Goal: Task Accomplishment & Management: Manage account settings

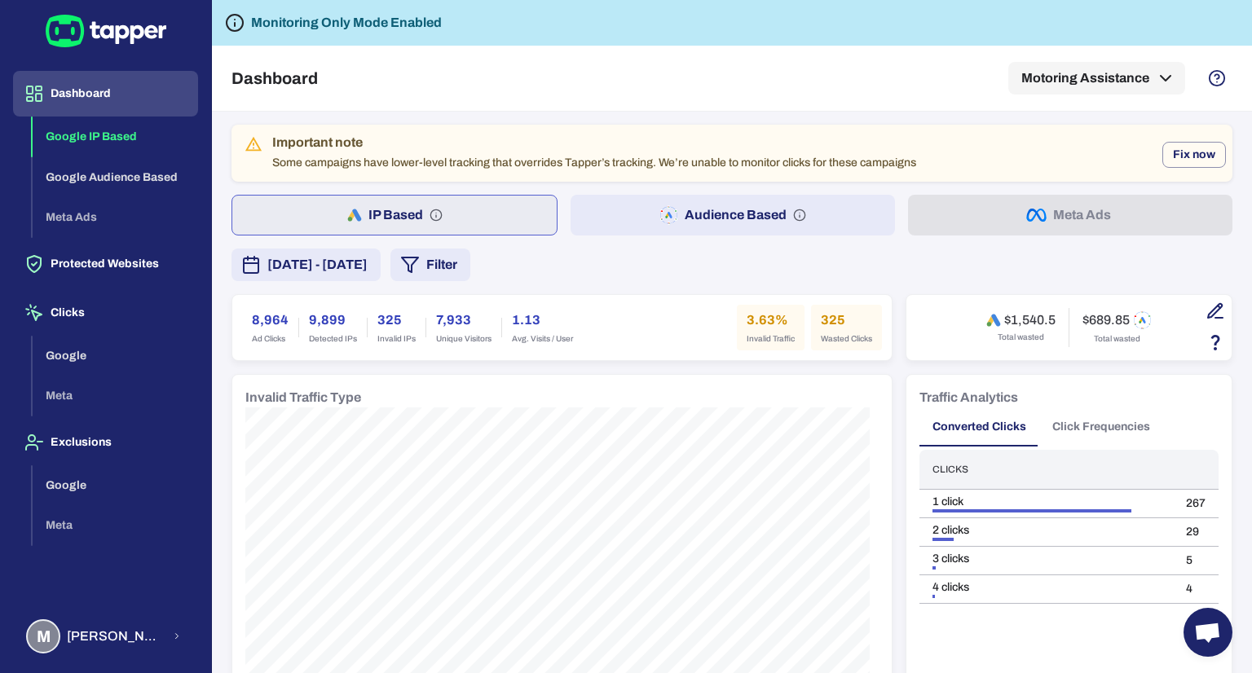
click at [393, 337] on span "Invalid IPs" at bounding box center [396, 338] width 38 height 11
click at [494, 61] on div "Dashboard Motoring Assistance" at bounding box center [732, 78] width 1001 height 65
click at [494, 0] on html "Dashboard Google IP Based Google Audience Based Meta Ads Protected Websites Cli…" at bounding box center [626, 336] width 1252 height 673
click at [669, 96] on div "Dashboard Motoring Assistance" at bounding box center [732, 78] width 1001 height 65
click at [147, 265] on button "Protected Websites" at bounding box center [105, 264] width 185 height 46
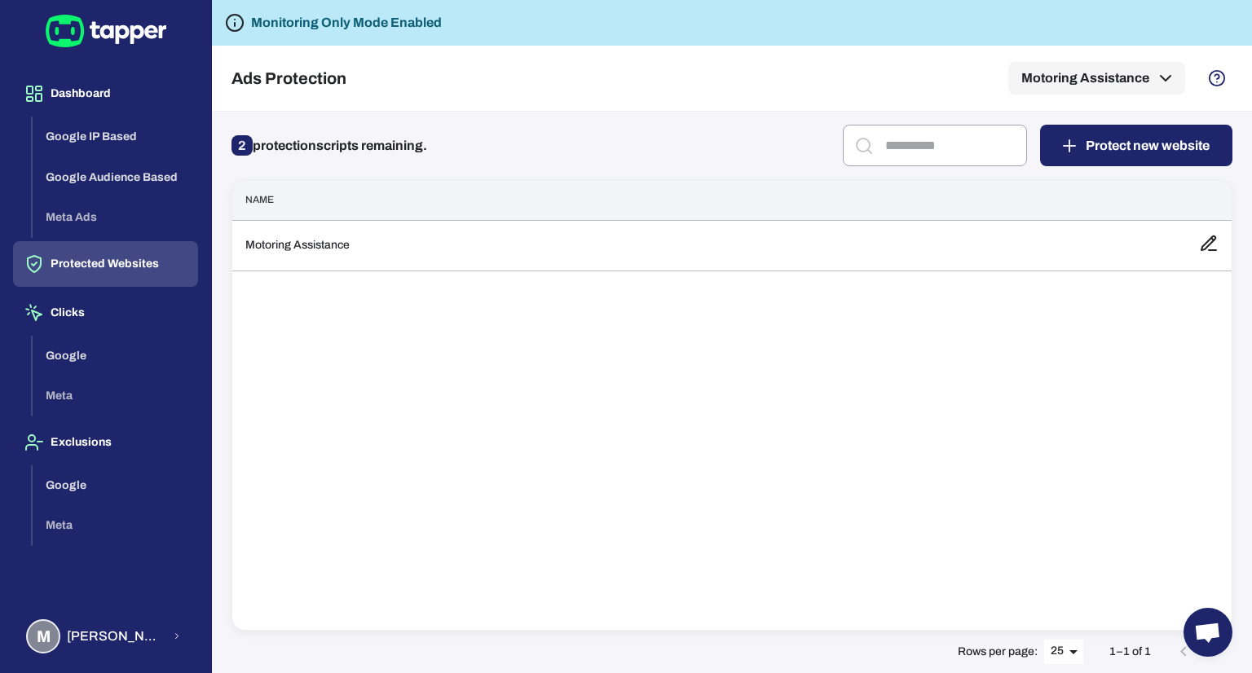
click at [232, 145] on span "2" at bounding box center [242, 145] width 21 height 20
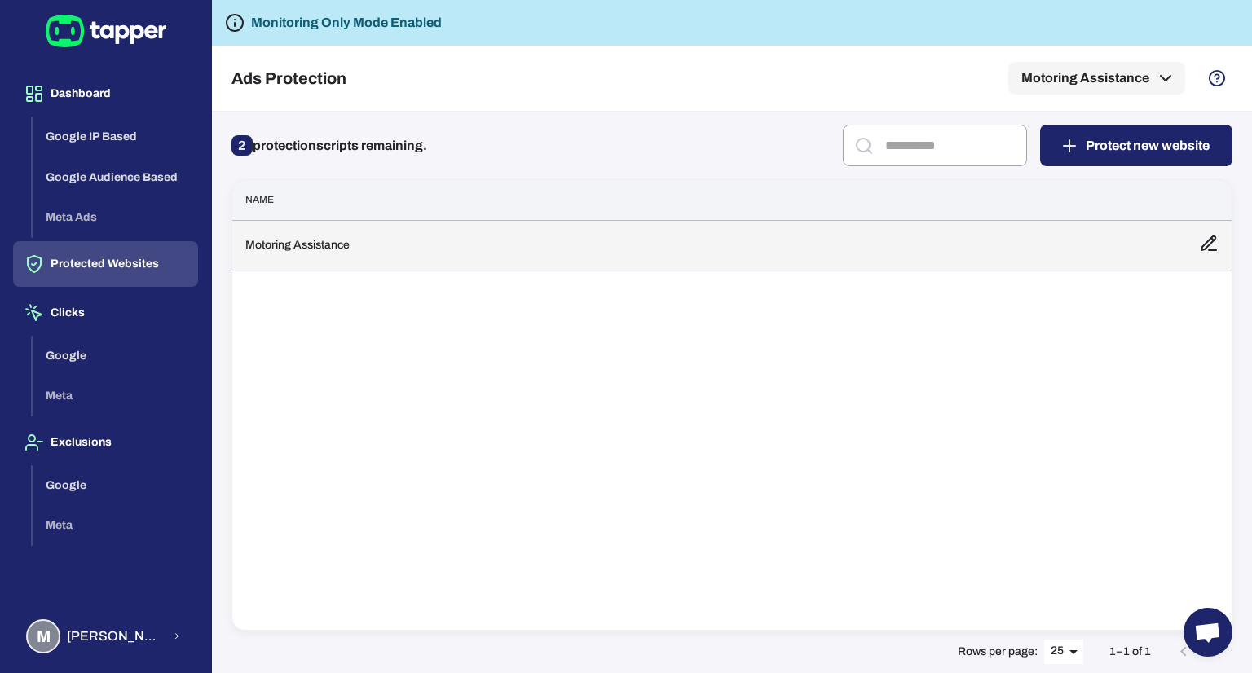
click at [672, 243] on td "Motoring Assistance" at bounding box center [709, 245] width 954 height 51
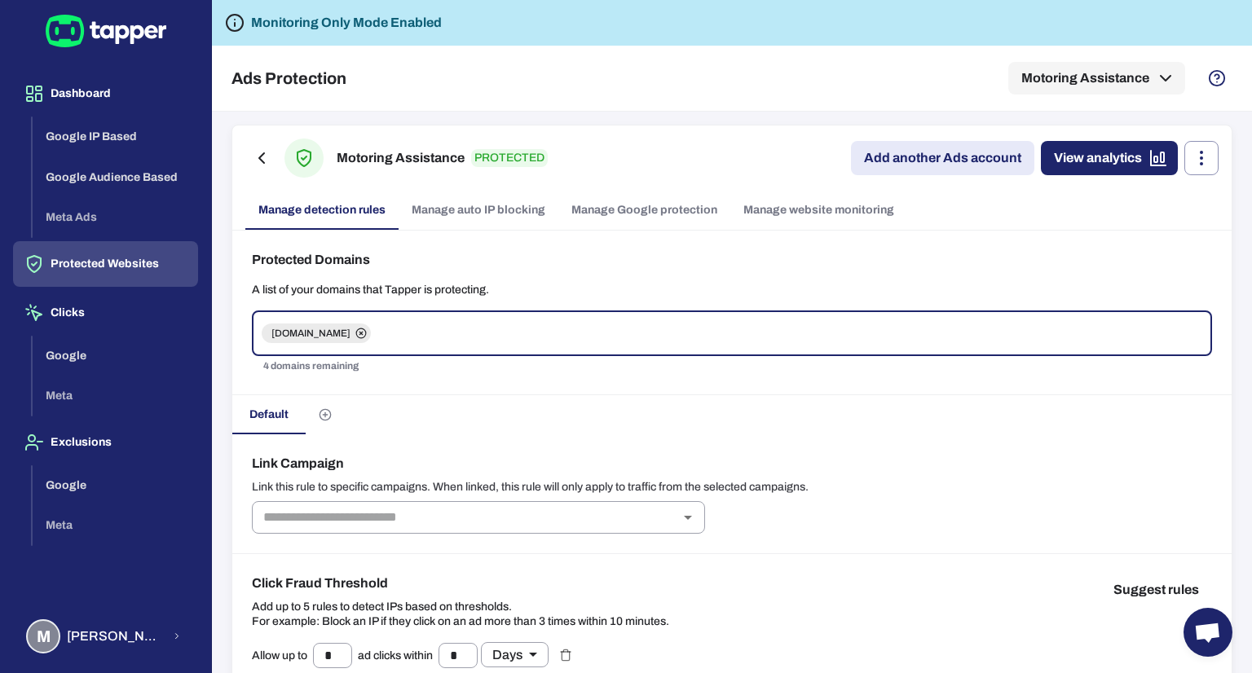
click at [656, 46] on div "Ads Protection Motoring Assistance" at bounding box center [732, 78] width 1001 height 65
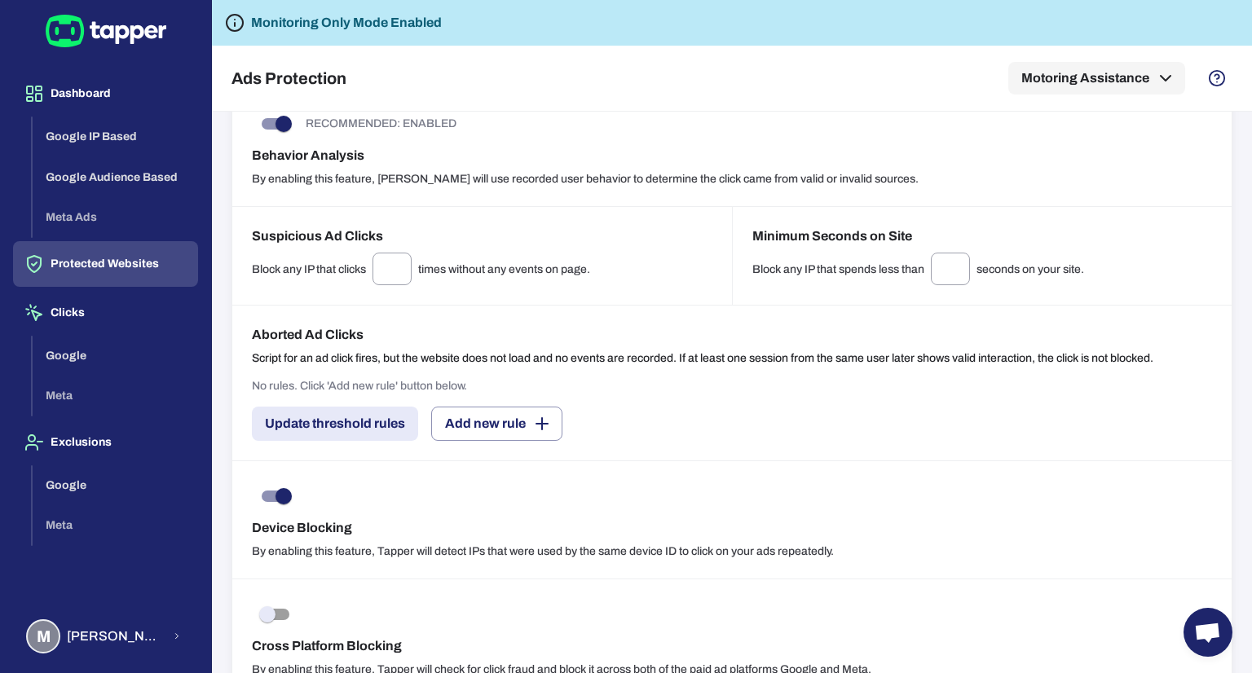
scroll to position [1341, 0]
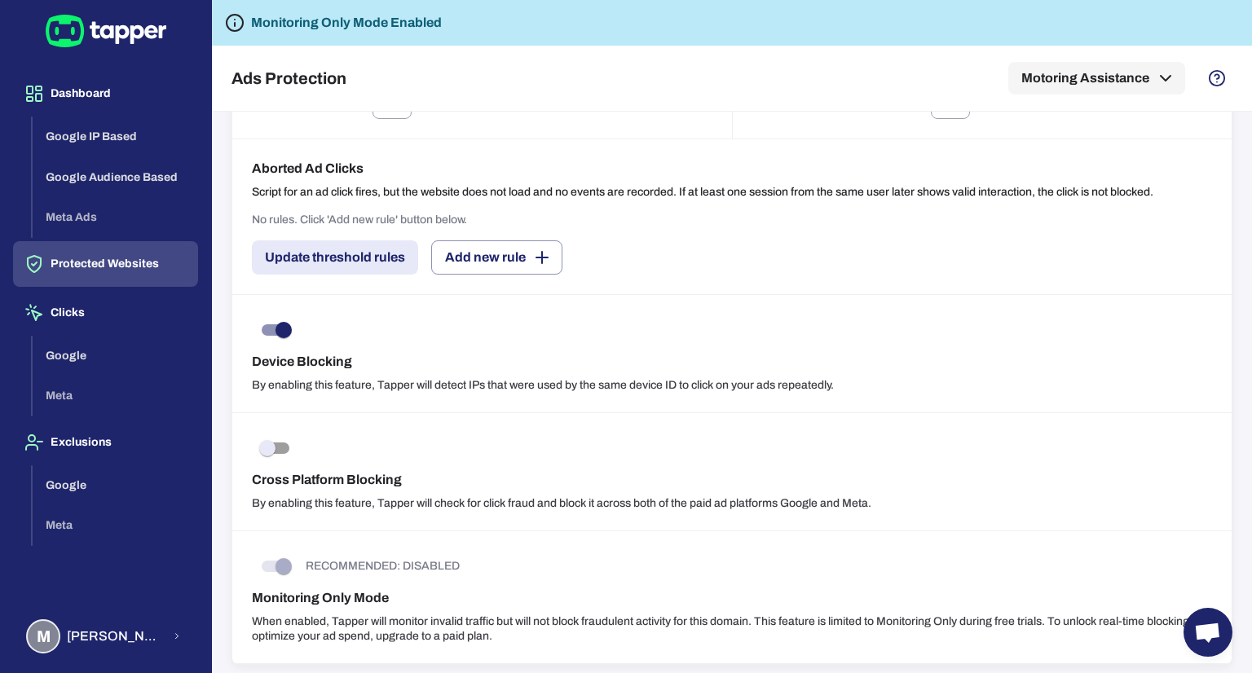
click at [313, 563] on p "RECOMMENDED: DISABLED" at bounding box center [383, 566] width 154 height 15
click at [300, 567] on div "RECOMMENDED: DISABLED" at bounding box center [732, 566] width 960 height 31
click at [274, 562] on span at bounding box center [276, 566] width 28 height 11
click at [581, 542] on div "RECOMMENDED: DISABLED Monitoring Only Mode When enabled, Tapper will monitor in…" at bounding box center [732, 598] width 1000 height 133
drag, startPoint x: 753, startPoint y: 616, endPoint x: 333, endPoint y: 617, distance: 419.9
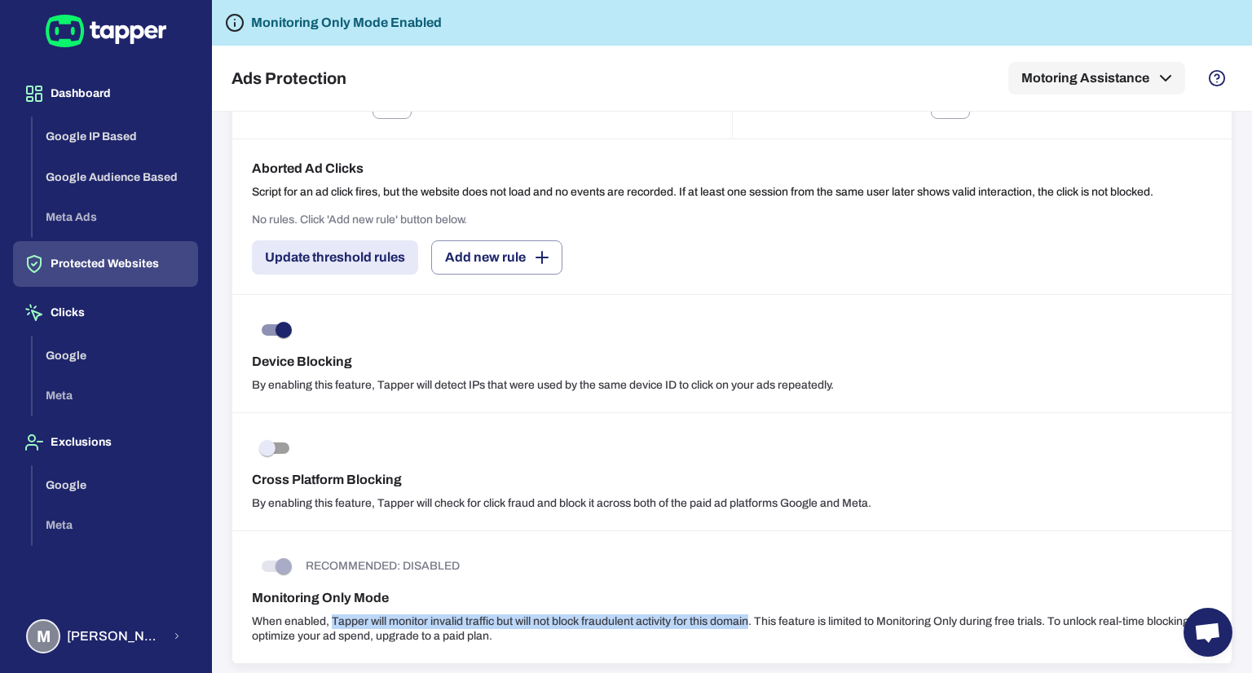
click at [333, 617] on p "When enabled, Tapper will monitor invalid traffic but will not block fraudulent…" at bounding box center [732, 629] width 960 height 29
copy p "Tapper will monitor invalid traffic but will not block fraudulent activity for …"
click at [812, 111] on div "Block any IP that spends less than * ​ seconds on your site." at bounding box center [983, 102] width 461 height 33
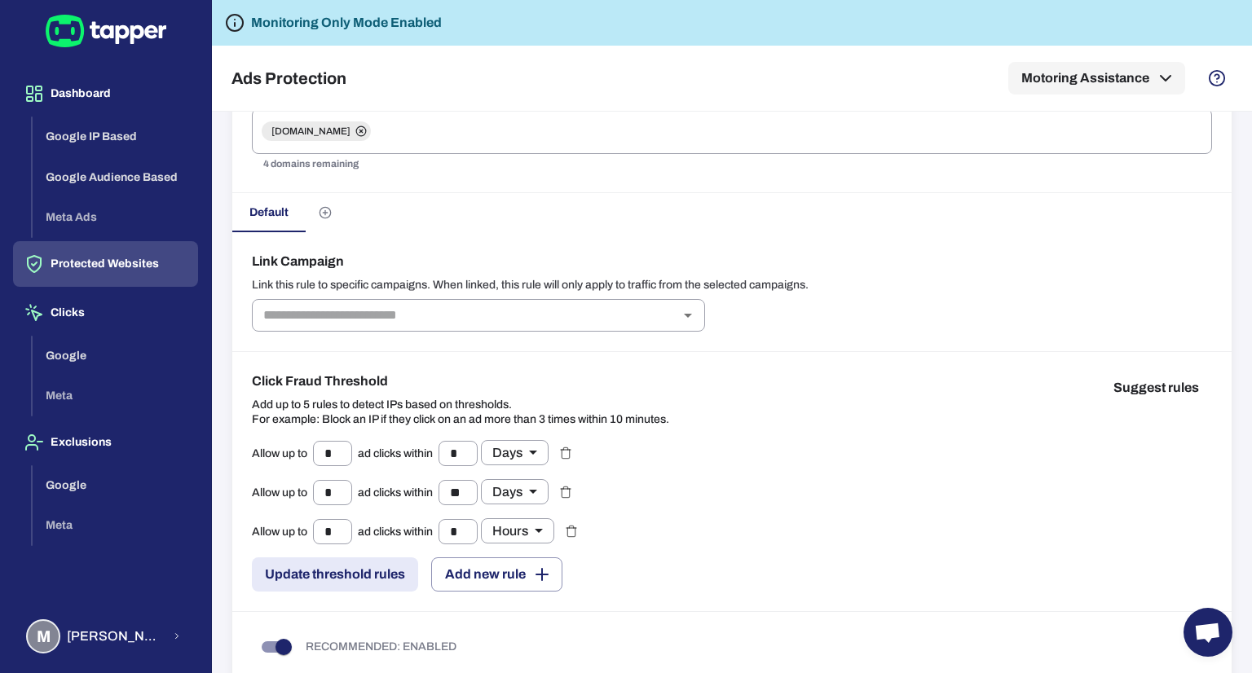
scroll to position [0, 0]
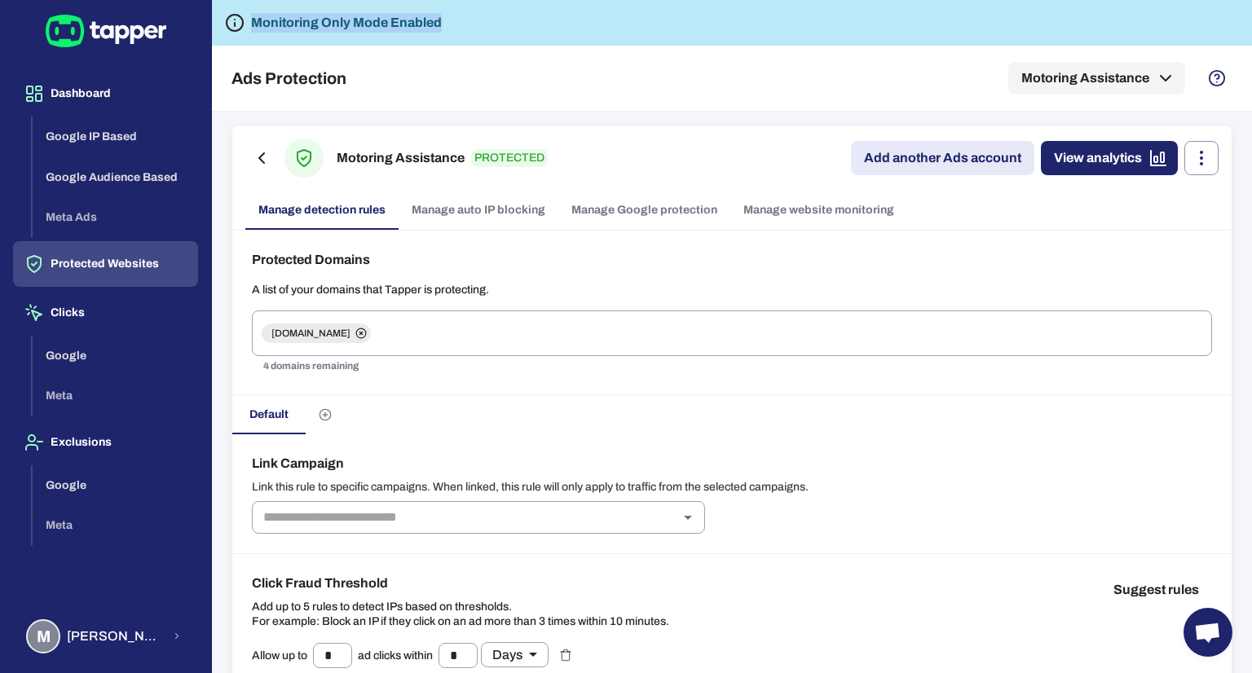
drag, startPoint x: 461, startPoint y: 29, endPoint x: 241, endPoint y: 22, distance: 220.3
click at [241, 22] on div "Monitoring Only Mode Enabled" at bounding box center [732, 23] width 1040 height 46
copy h6 "Monitoring Only Mode Enabled"
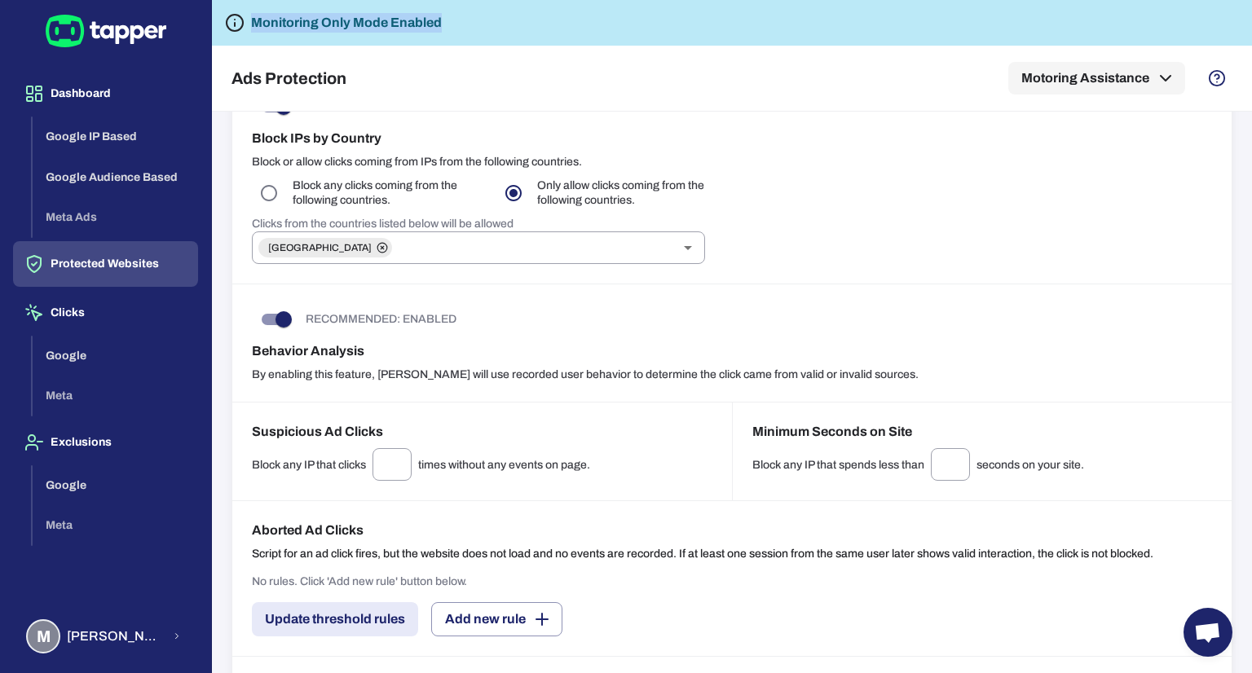
scroll to position [1341, 0]
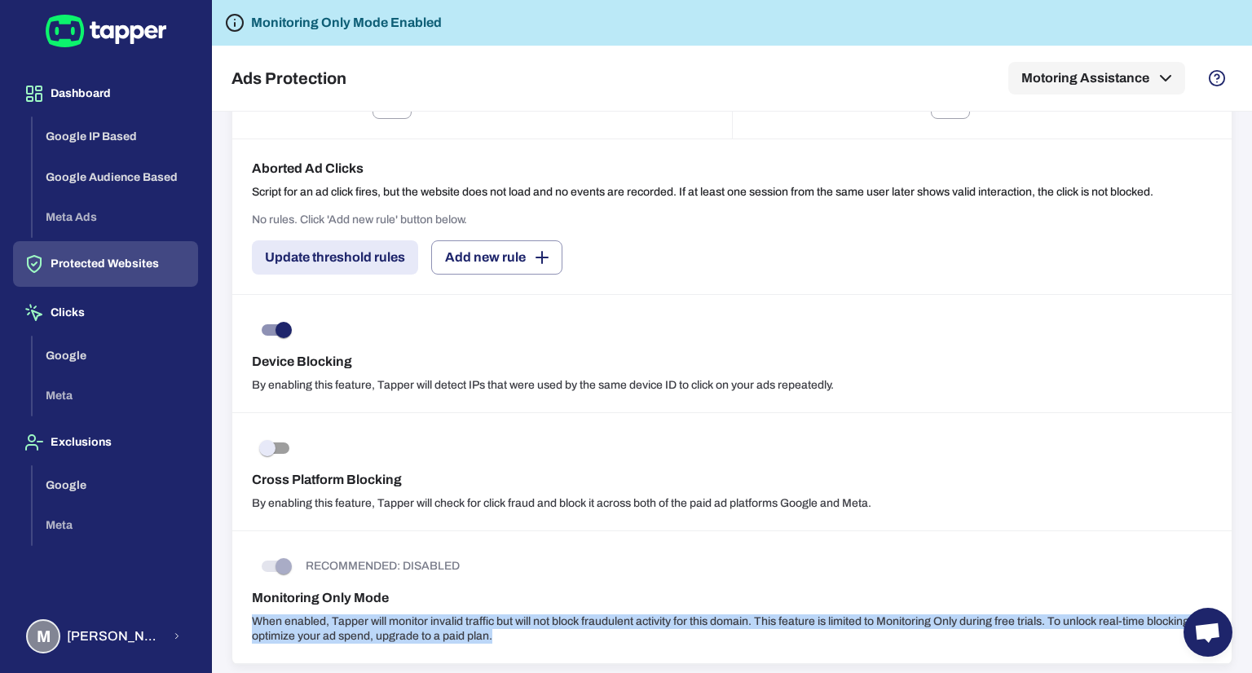
drag, startPoint x: 519, startPoint y: 639, endPoint x: 249, endPoint y: 622, distance: 269.6
click at [249, 622] on div "RECOMMENDED: DISABLED Monitoring Only Mode When enabled, Tapper will monitor in…" at bounding box center [732, 598] width 1000 height 133
copy p "When enabled, Tapper will monitor invalid traffic but will not block fraudulent…"
